Goal: Leave review/rating

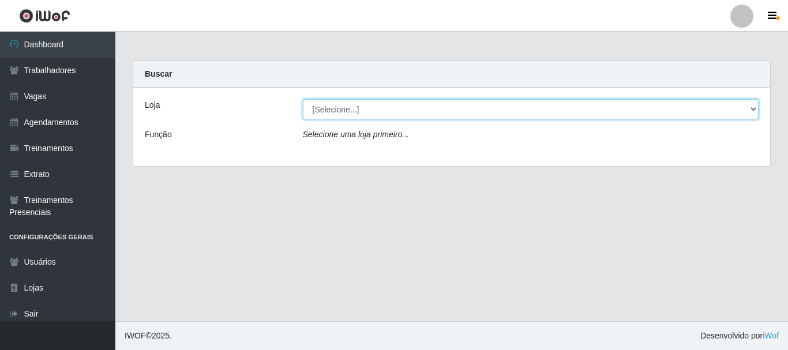
click at [342, 109] on select "[Selecione...] Supermercado Queiroz - Caicó" at bounding box center [531, 109] width 456 height 20
select select "512"
click at [303, 99] on select "[Selecione...] Supermercado Queiroz - Caicó" at bounding box center [531, 109] width 456 height 20
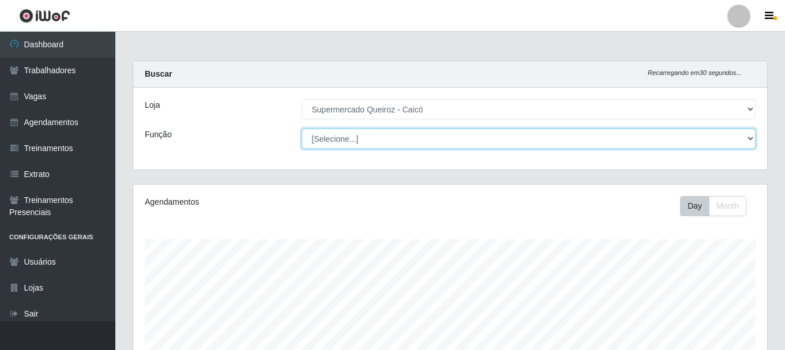
scroll to position [239, 634]
click at [343, 131] on select "[Selecione...] Embalador Embalador + Embalador ++" at bounding box center [529, 139] width 454 height 20
select select "1"
click at [302, 129] on select "[Selecione...] Embalador Embalador + Embalador ++" at bounding box center [529, 139] width 454 height 20
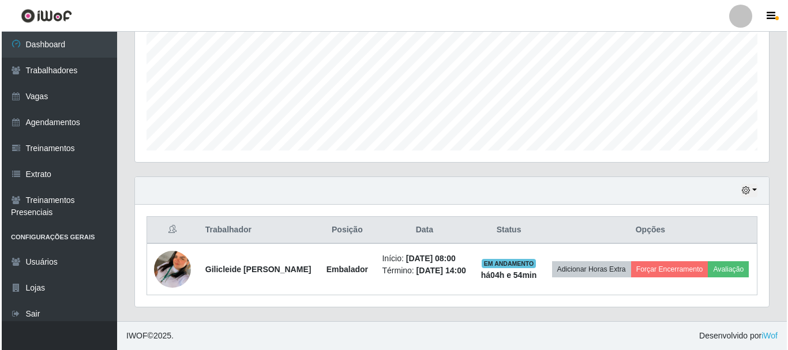
scroll to position [271, 0]
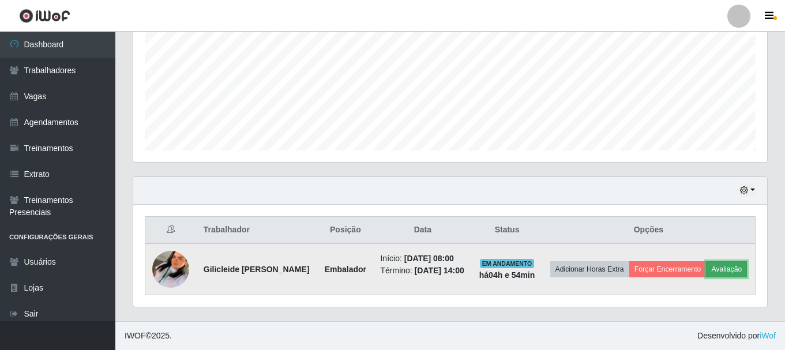
click at [706, 272] on button "Avaliação" at bounding box center [726, 269] width 41 height 16
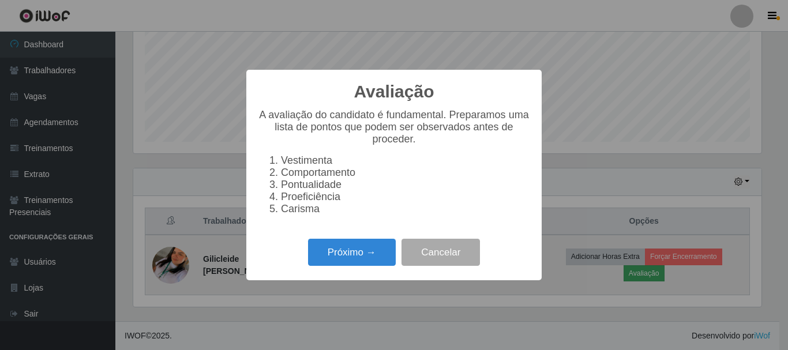
scroll to position [239, 628]
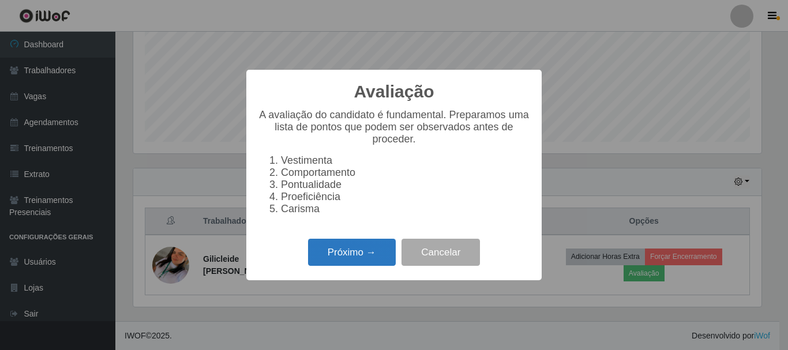
click at [357, 266] on button "Próximo →" at bounding box center [352, 252] width 88 height 27
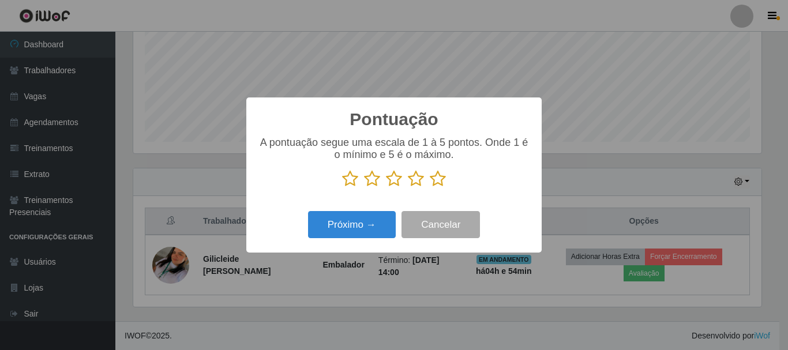
scroll to position [576710, 576321]
drag, startPoint x: 438, startPoint y: 178, endPoint x: 433, endPoint y: 196, distance: 18.5
click at [437, 182] on icon at bounding box center [438, 178] width 16 height 17
click at [430, 188] on input "radio" at bounding box center [430, 188] width 0 height 0
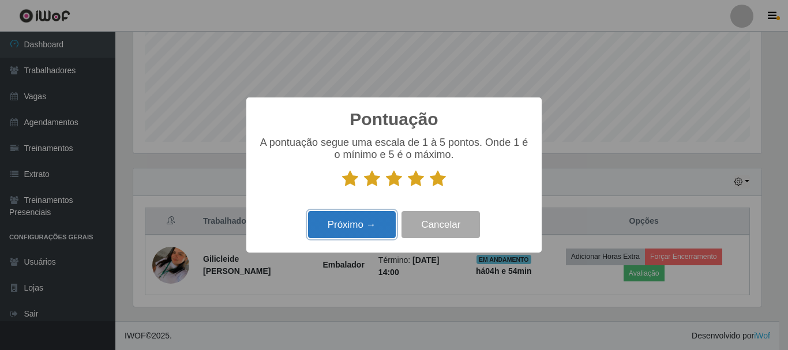
click at [370, 227] on button "Próximo →" at bounding box center [352, 224] width 88 height 27
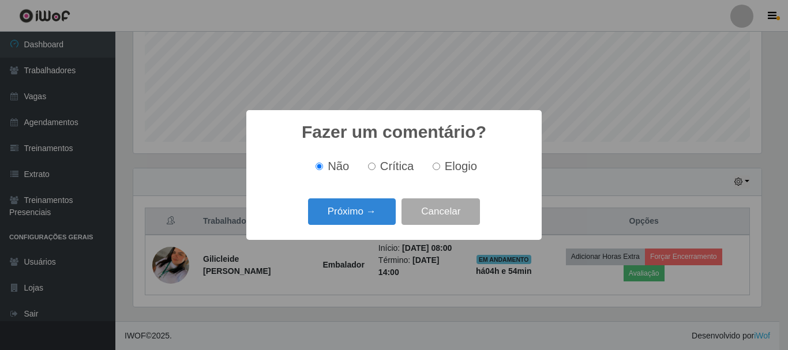
click at [437, 168] on input "Elogio" at bounding box center [437, 167] width 8 height 8
radio input "true"
click at [365, 213] on button "Próximo →" at bounding box center [352, 211] width 88 height 27
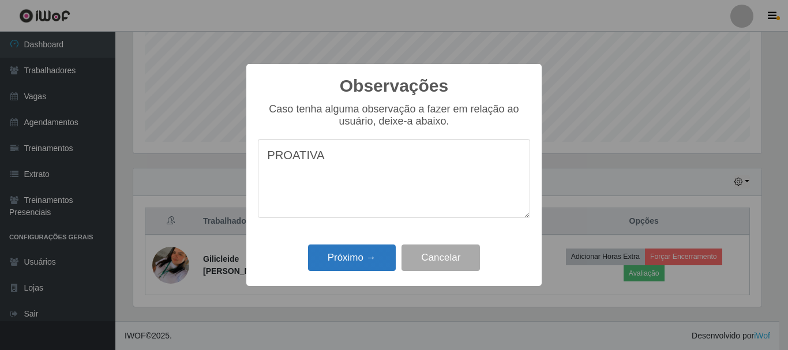
type textarea "PROATIVA"
click at [358, 252] on button "Próximo →" at bounding box center [352, 258] width 88 height 27
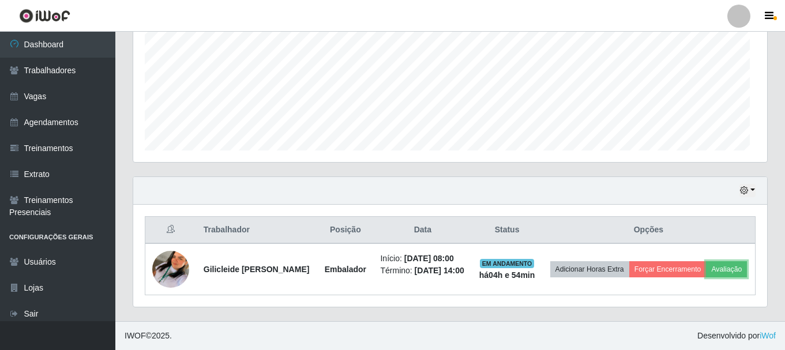
scroll to position [239, 634]
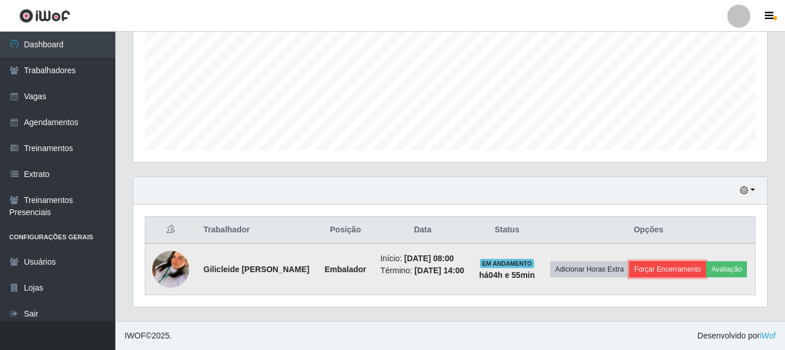
click at [681, 261] on button "Forçar Encerramento" at bounding box center [667, 269] width 77 height 16
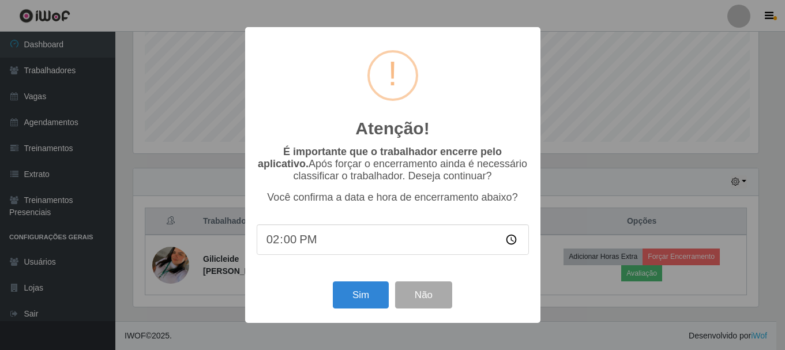
scroll to position [239, 628]
type input "12:54"
click at [358, 291] on button "Sim" at bounding box center [362, 295] width 56 height 27
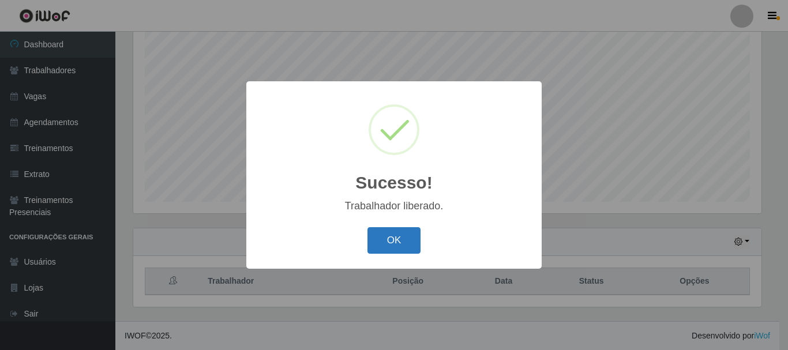
click at [395, 234] on button "OK" at bounding box center [395, 240] width 54 height 27
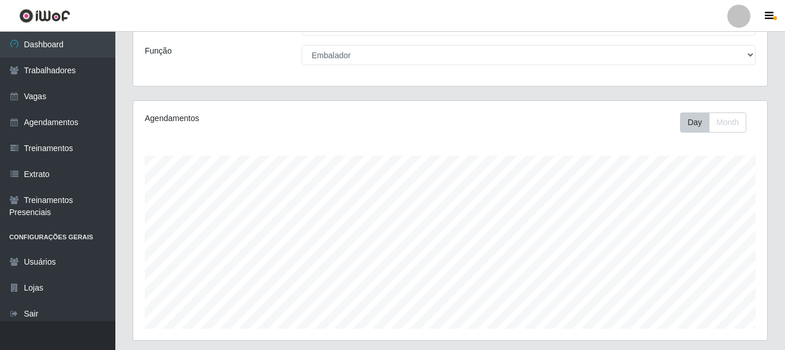
scroll to position [211, 0]
